Goal: Task Accomplishment & Management: Manage account settings

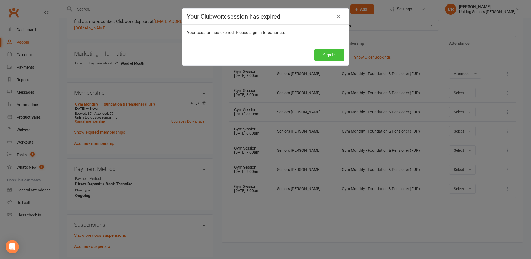
drag, startPoint x: 0, startPoint y: 0, endPoint x: 321, endPoint y: 55, distance: 326.0
click at [321, 55] on button "Sign In" at bounding box center [329, 55] width 30 height 12
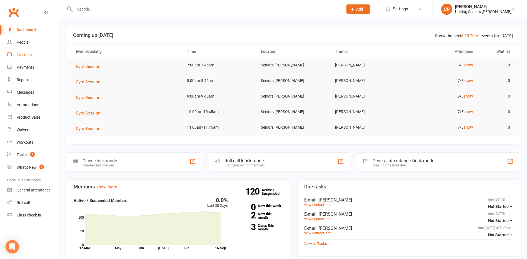
click at [24, 58] on link "Calendar" at bounding box center [32, 55] width 51 height 12
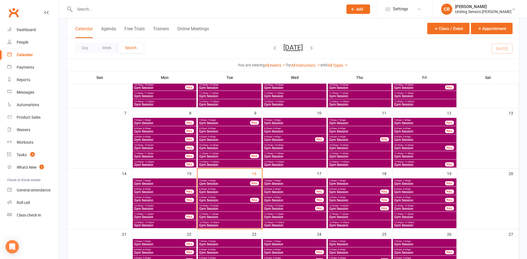
scroll to position [83, 0]
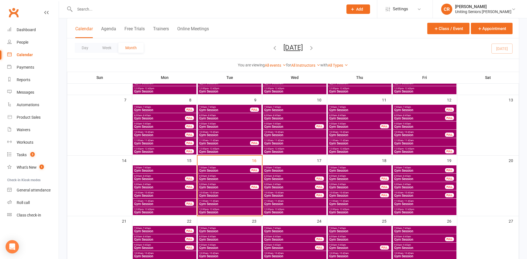
click at [220, 178] on span "Gym Session" at bounding box center [229, 178] width 61 height 3
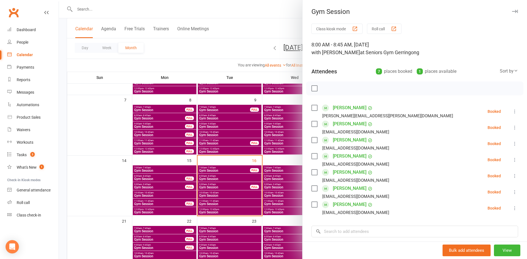
click at [313, 171] on label at bounding box center [314, 172] width 6 height 6
click at [361, 92] on button "button" at bounding box center [361, 88] width 9 height 9
click at [98, 14] on div at bounding box center [293, 129] width 468 height 259
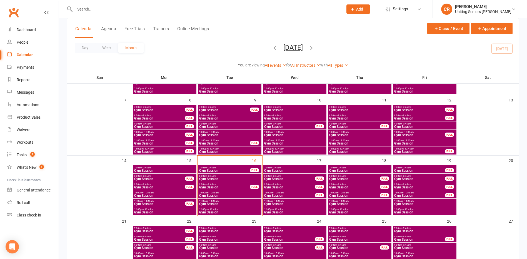
click at [98, 8] on input "text" at bounding box center [206, 9] width 266 height 8
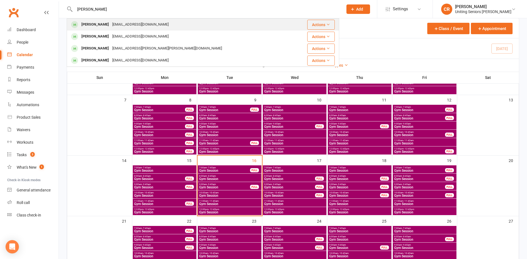
type input "neil"
click at [110, 27] on div "mneil1@internode.on.net" at bounding box center [140, 25] width 60 height 8
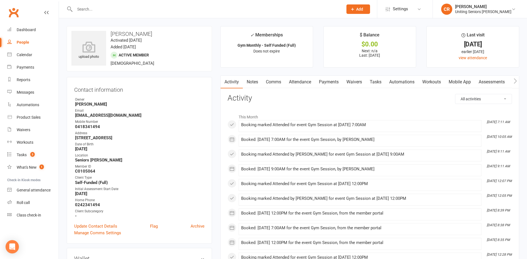
click at [465, 84] on link "Mobile App" at bounding box center [459, 81] width 30 height 13
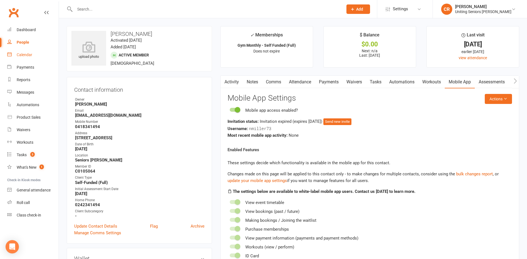
click at [28, 54] on div "Calendar" at bounding box center [25, 54] width 16 height 4
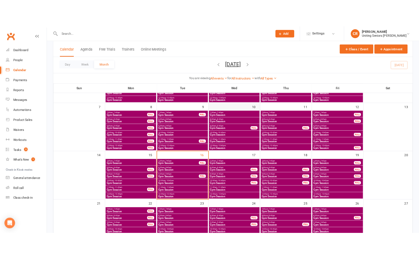
scroll to position [83, 0]
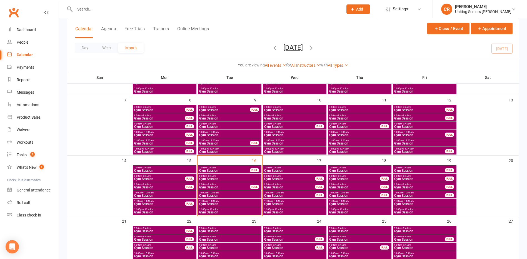
click at [278, 214] on div "12:00pm - 12:45pm Gym Session" at bounding box center [295, 211] width 64 height 8
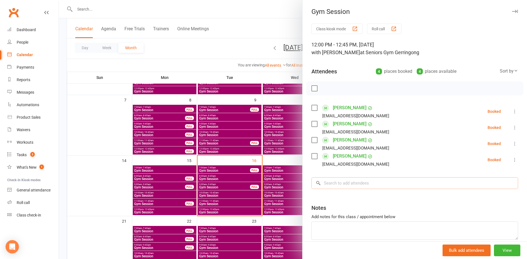
click at [338, 185] on input "search" at bounding box center [414, 183] width 206 height 12
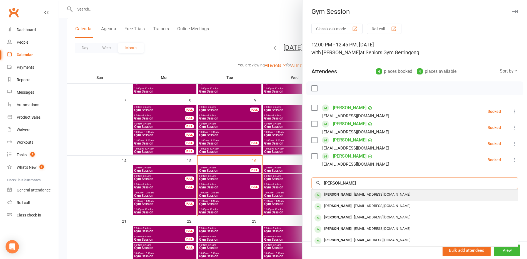
type input "neil miller"
click at [339, 189] on div "Neil Miller mneil1@internode.on.net" at bounding box center [414, 194] width 206 height 11
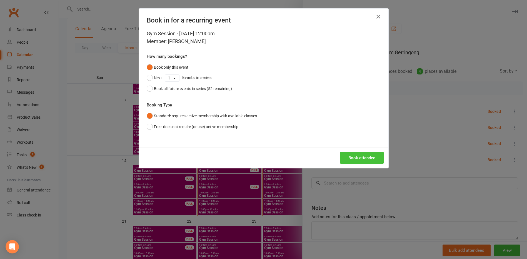
click at [352, 158] on button "Book attendee" at bounding box center [361, 158] width 44 height 12
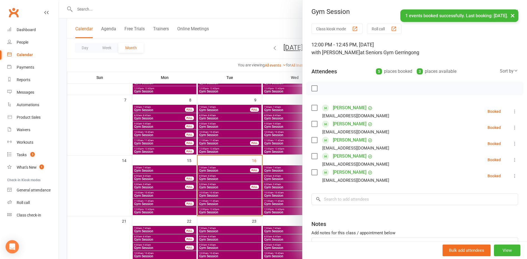
click at [234, 30] on div at bounding box center [293, 129] width 468 height 259
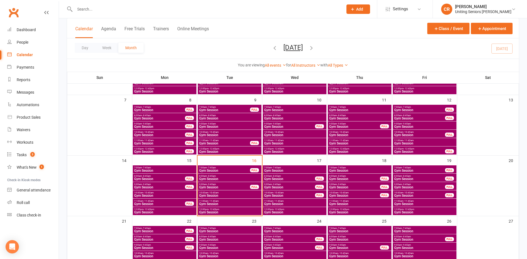
click at [274, 213] on span "Gym Session" at bounding box center [294, 211] width 61 height 3
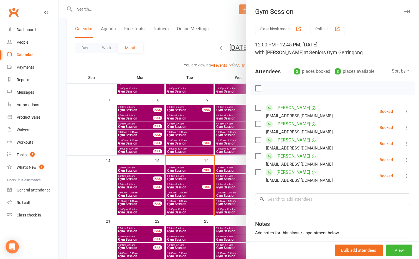
click at [91, 111] on div at bounding box center [239, 129] width 361 height 259
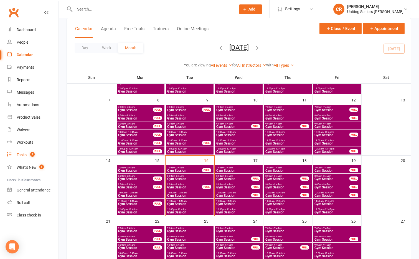
click at [29, 157] on link "Tasks 3" at bounding box center [32, 154] width 51 height 12
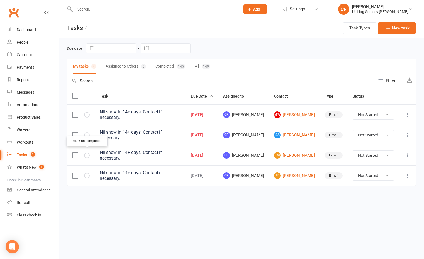
click at [88, 155] on button "button" at bounding box center [87, 155] width 6 height 6
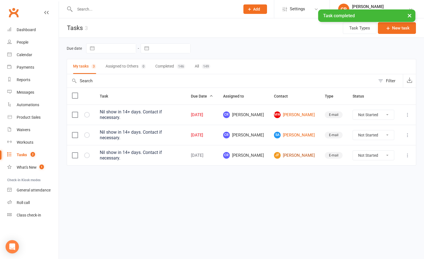
click at [304, 155] on link "JF Judith Flynn" at bounding box center [294, 155] width 41 height 7
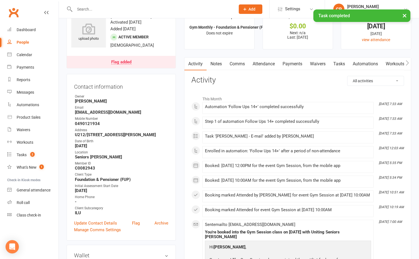
scroll to position [28, 0]
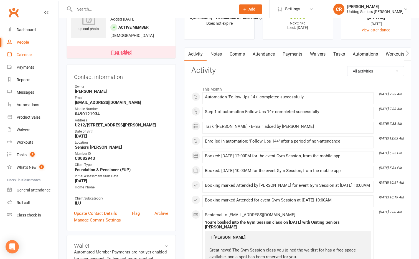
click at [27, 56] on div "Calendar" at bounding box center [25, 54] width 16 height 4
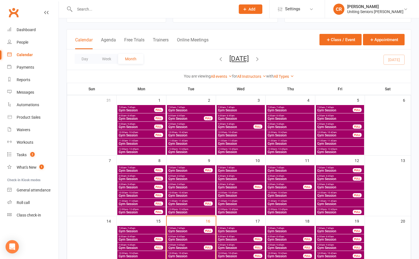
scroll to position [56, 0]
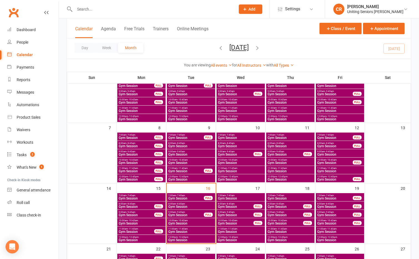
click at [145, 239] on span "Gym Session" at bounding box center [142, 239] width 46 height 3
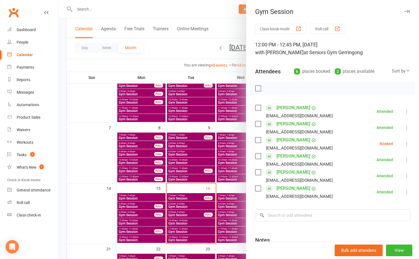
click at [255, 140] on label at bounding box center [258, 140] width 6 height 6
click at [280, 90] on icon "button" at bounding box center [282, 88] width 6 height 6
click at [128, 236] on div at bounding box center [239, 129] width 361 height 259
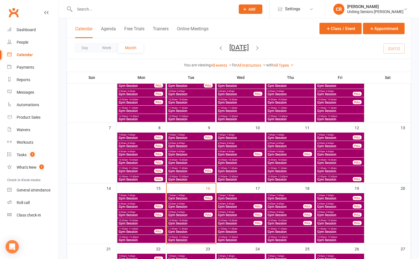
click at [132, 231] on span "Gym Session" at bounding box center [137, 231] width 36 height 3
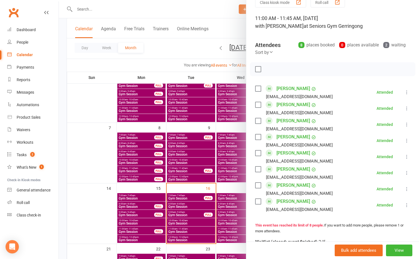
scroll to position [83, 0]
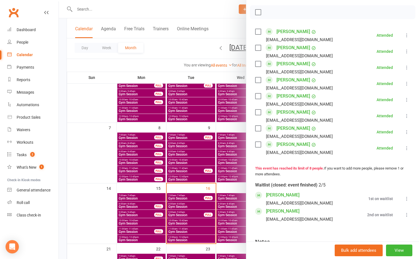
click at [155, 231] on div at bounding box center [239, 129] width 361 height 259
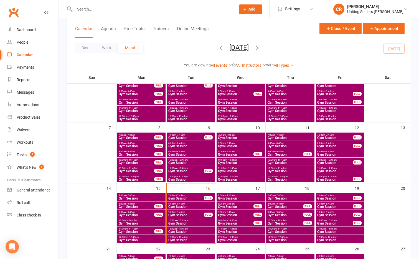
click at [153, 220] on span "10:00am - 10:45am" at bounding box center [142, 220] width 46 height 2
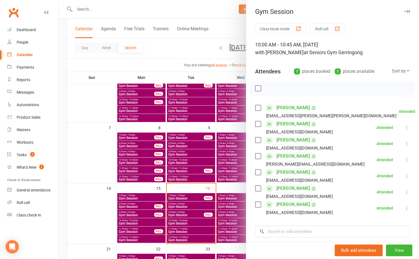
click at [180, 223] on div at bounding box center [239, 129] width 361 height 259
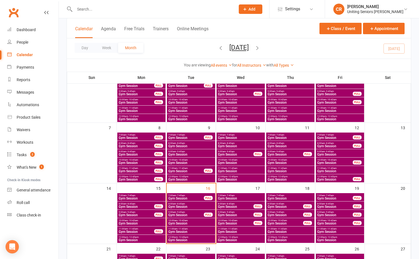
click at [180, 206] on span "Gym Session" at bounding box center [191, 206] width 46 height 3
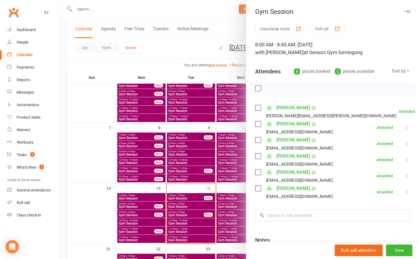
click at [180, 208] on div at bounding box center [239, 129] width 361 height 259
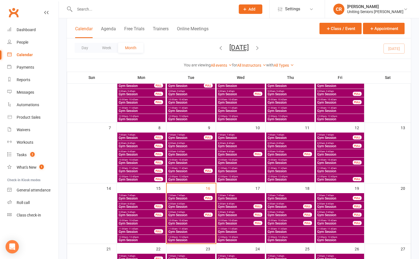
click at [181, 213] on span "Gym Session" at bounding box center [186, 214] width 36 height 3
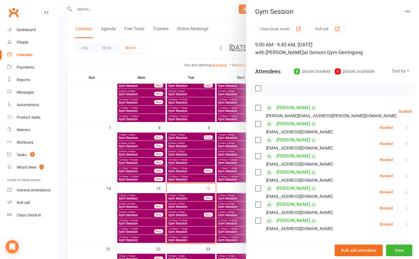
scroll to position [28, 0]
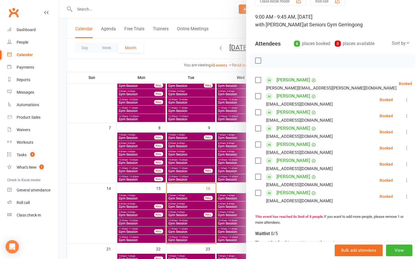
click at [144, 203] on div at bounding box center [239, 129] width 361 height 259
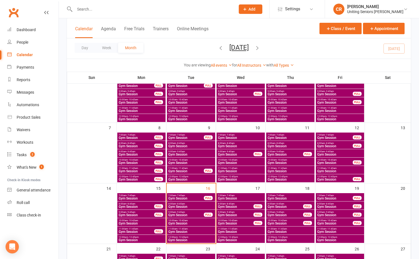
click at [142, 240] on span "Gym Session" at bounding box center [142, 239] width 46 height 3
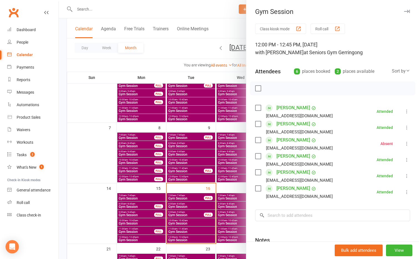
click at [142, 230] on div at bounding box center [239, 129] width 361 height 259
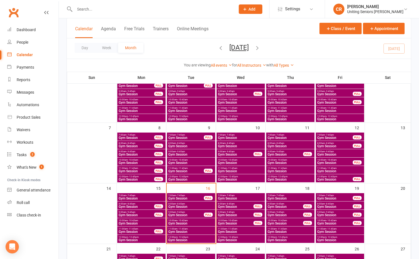
click at [142, 229] on span "11:00am - 11:45am" at bounding box center [137, 228] width 36 height 2
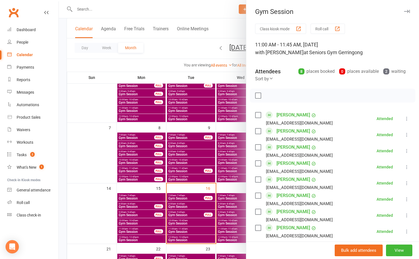
click at [142, 222] on div at bounding box center [239, 129] width 361 height 259
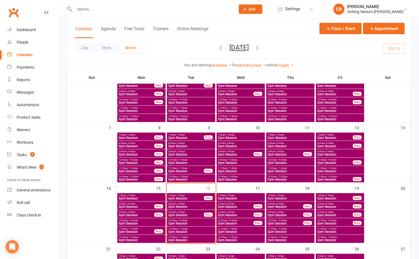
click at [142, 221] on span "Gym Session" at bounding box center [142, 222] width 46 height 3
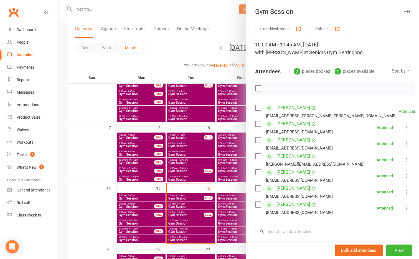
click at [142, 211] on div at bounding box center [239, 129] width 361 height 259
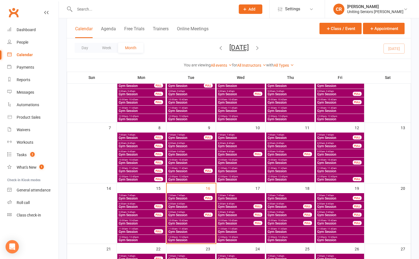
click at [142, 211] on span "9:00am - 9:45am" at bounding box center [137, 212] width 36 height 2
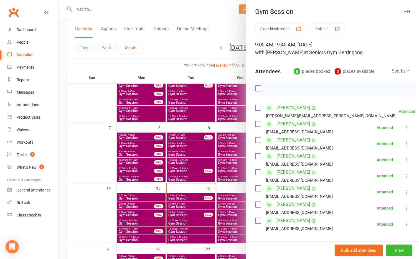
click at [142, 203] on div at bounding box center [239, 129] width 361 height 259
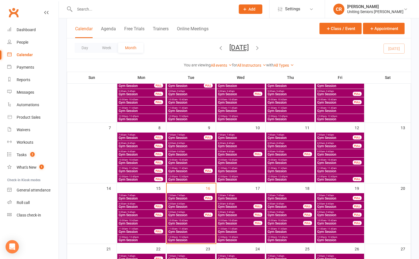
click at [142, 203] on span "8:00am - 8:45am" at bounding box center [137, 203] width 36 height 2
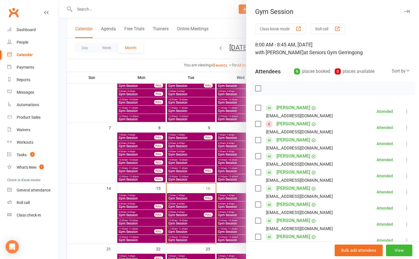
click at [142, 193] on div at bounding box center [239, 129] width 361 height 259
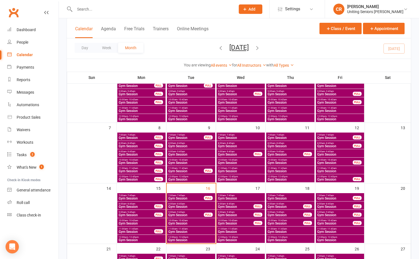
click at [142, 193] on div "7:00am - 7:45am Gym Session" at bounding box center [141, 197] width 48 height 8
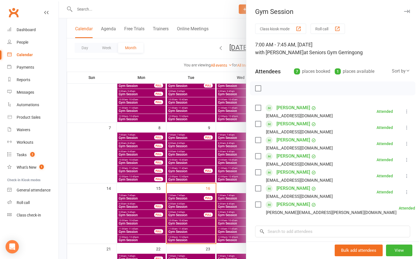
click at [142, 193] on div at bounding box center [239, 129] width 361 height 259
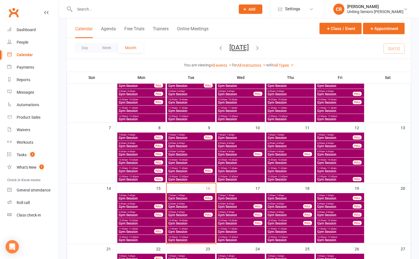
click at [194, 210] on div "9:00am - 9:45am Gym Session FULL" at bounding box center [191, 214] width 48 height 8
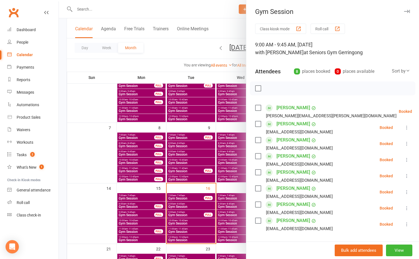
drag, startPoint x: 202, startPoint y: 219, endPoint x: 202, endPoint y: 215, distance: 4.2
click at [202, 219] on div at bounding box center [239, 129] width 361 height 259
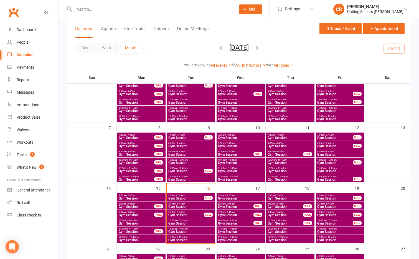
click at [197, 205] on span "Gym Session" at bounding box center [191, 206] width 46 height 3
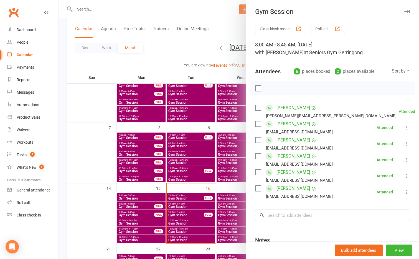
click at [227, 218] on div at bounding box center [239, 129] width 361 height 259
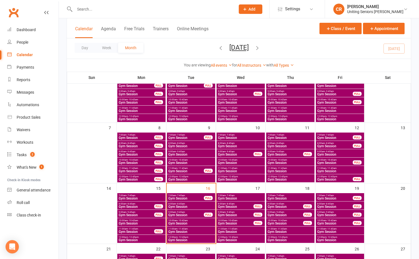
click at [204, 236] on span "12:00pm - 12:45pm" at bounding box center [191, 237] width 46 height 2
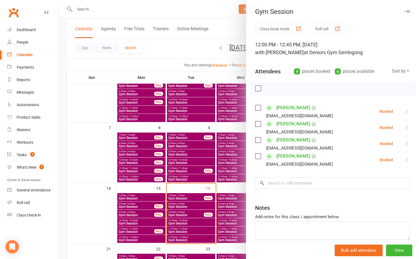
click at [204, 236] on div at bounding box center [239, 129] width 361 height 259
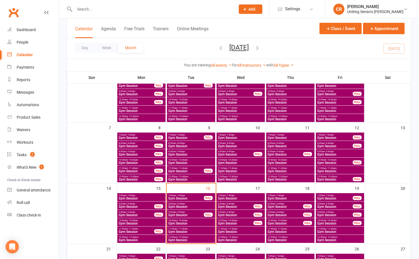
click at [203, 229] on span "11:00am - 11:45am" at bounding box center [191, 228] width 46 height 2
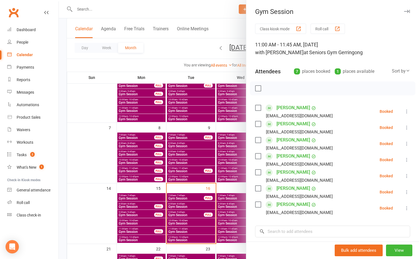
click at [215, 216] on div at bounding box center [239, 129] width 361 height 259
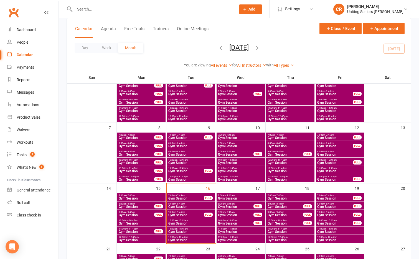
click at [199, 222] on span "Gym Session" at bounding box center [191, 222] width 46 height 3
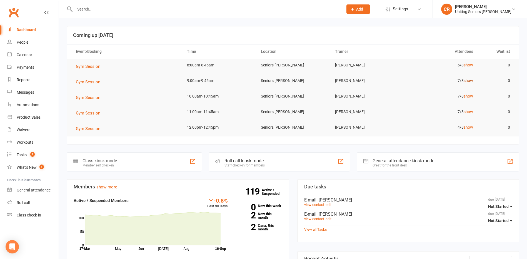
click at [464, 78] on link "show" at bounding box center [467, 80] width 9 height 4
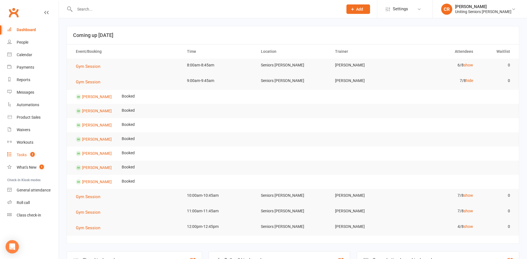
click at [24, 153] on div "Tasks" at bounding box center [22, 154] width 10 height 4
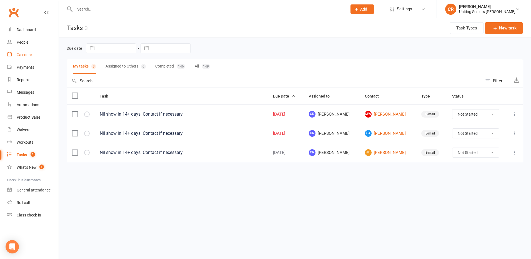
click at [24, 52] on div "Calendar" at bounding box center [25, 54] width 16 height 4
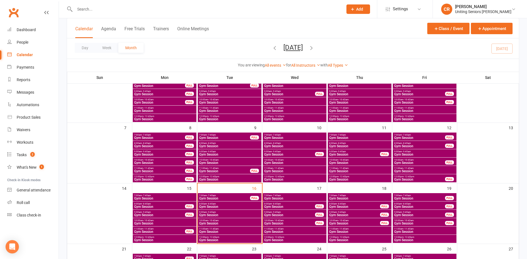
scroll to position [83, 0]
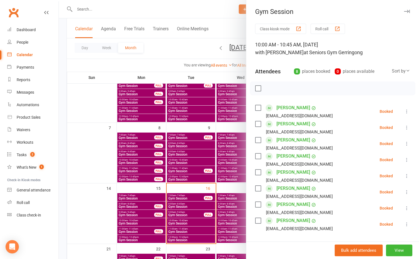
click at [114, 195] on div at bounding box center [239, 129] width 361 height 259
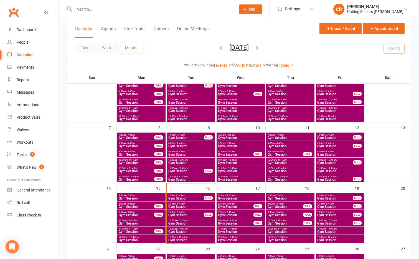
click at [192, 211] on span "9:00am - 9:45am" at bounding box center [186, 212] width 36 height 2
click at [191, 211] on span "9:00am - 9:45am" at bounding box center [191, 212] width 46 height 2
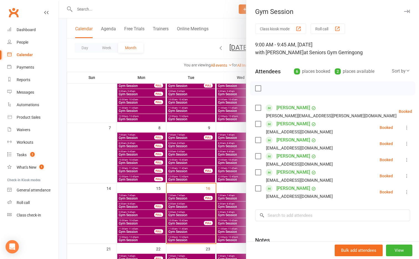
click at [191, 211] on div at bounding box center [239, 129] width 361 height 259
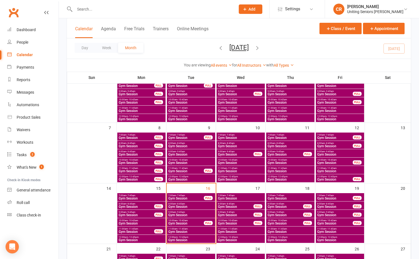
click at [191, 221] on span "10:00am - 10:45am" at bounding box center [186, 220] width 36 height 2
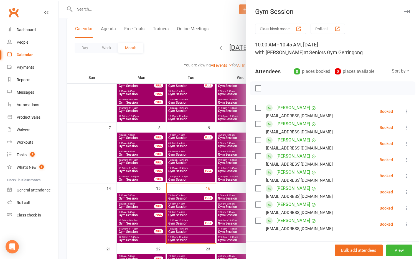
click at [191, 221] on div at bounding box center [239, 129] width 361 height 259
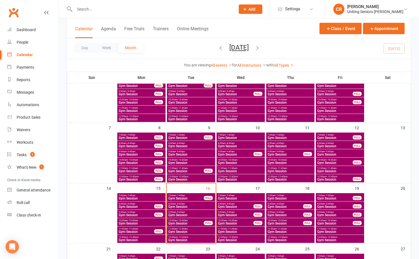
click at [190, 213] on span "9:00am - 9:45am" at bounding box center [191, 212] width 46 height 2
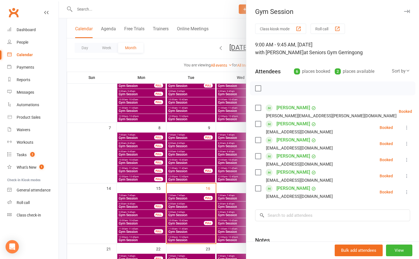
click at [256, 124] on label at bounding box center [258, 124] width 6 height 6
click at [255, 155] on label at bounding box center [258, 156] width 6 height 6
click at [269, 89] on icon "button" at bounding box center [271, 88] width 6 height 6
